Goal: Information Seeking & Learning: Learn about a topic

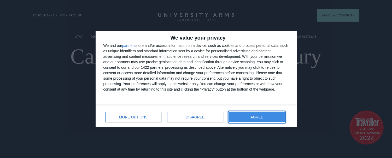
click at [263, 116] on span "AGREE" at bounding box center [256, 118] width 13 height 4
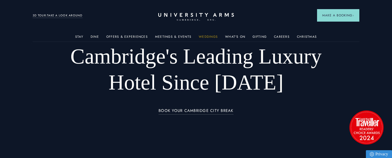
click at [205, 38] on link "Weddings" at bounding box center [208, 38] width 19 height 7
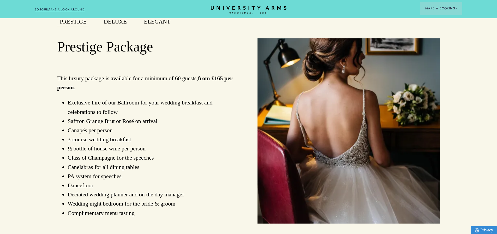
scroll to position [418, 0]
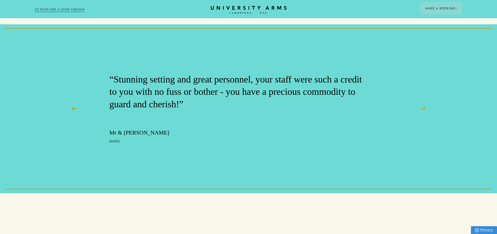
scroll to position [887, 0]
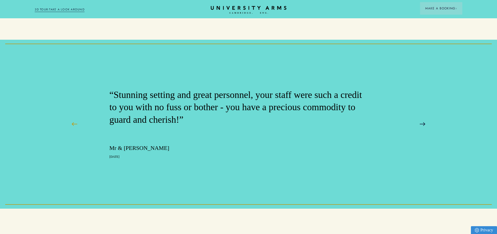
click at [391, 130] on button at bounding box center [422, 123] width 13 height 13
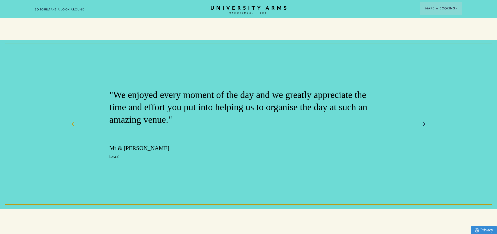
click at [391, 130] on button at bounding box center [422, 123] width 13 height 13
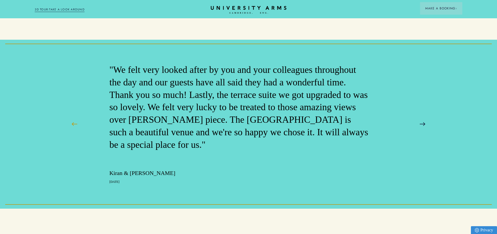
click at [391, 130] on button at bounding box center [422, 123] width 13 height 13
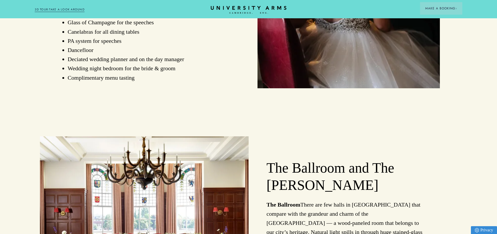
scroll to position [496, 0]
